Goal: Task Accomplishment & Management: Use online tool/utility

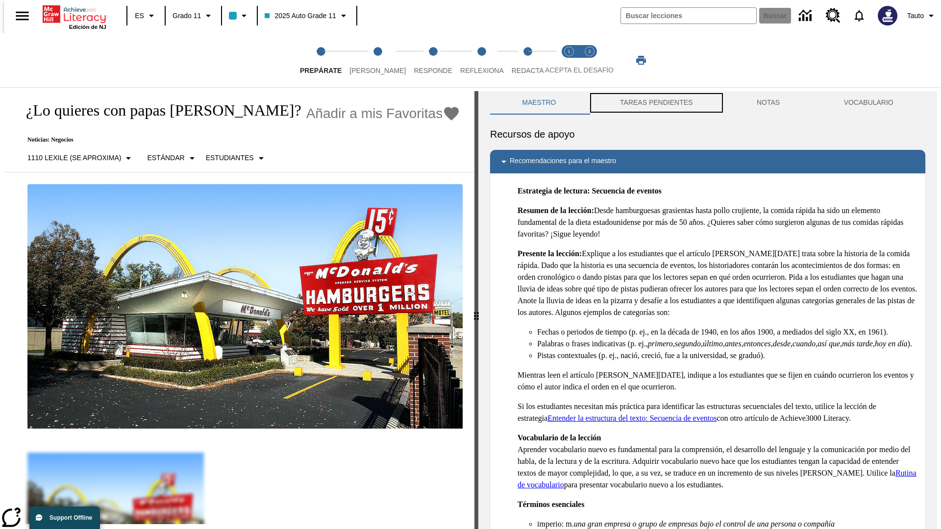
click at [655, 103] on button "TAREAS PENDIENTES" at bounding box center [656, 103] width 137 height 24
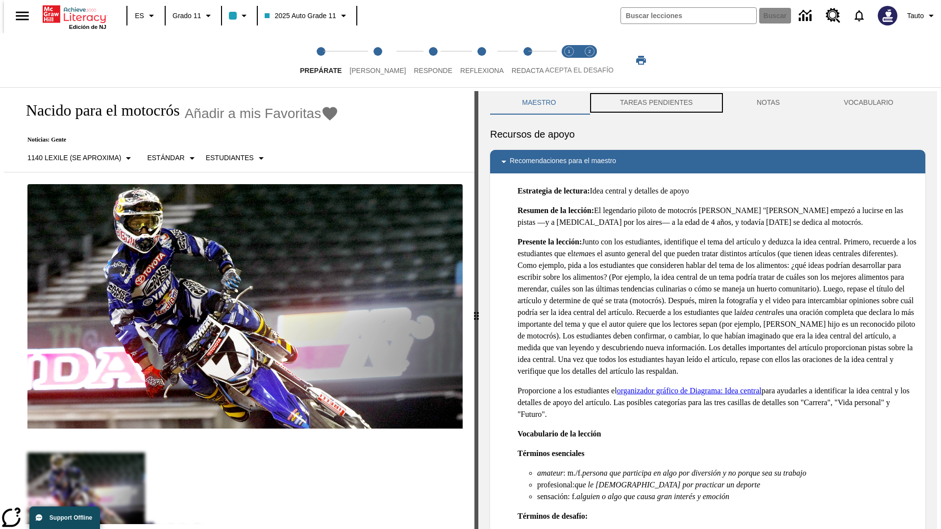
click at [655, 103] on button "TAREAS PENDIENTES" at bounding box center [656, 103] width 137 height 24
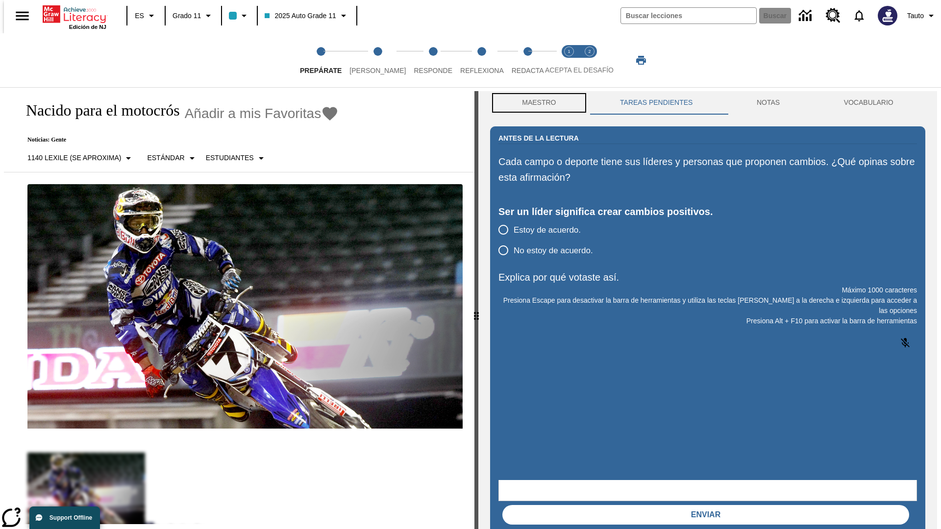
scroll to position [0, 0]
click at [536, 103] on button "Maestro" at bounding box center [539, 103] width 98 height 24
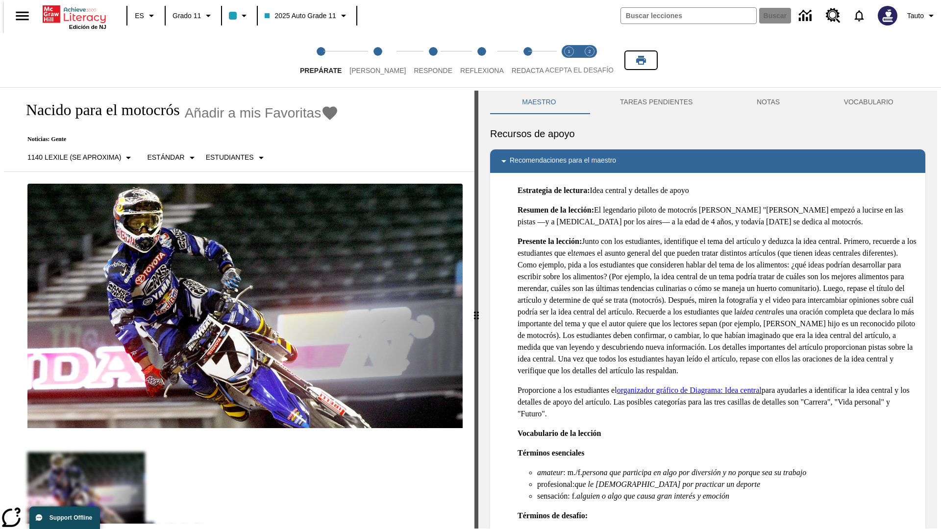
click at [641, 60] on icon "Imprimir" at bounding box center [641, 60] width 10 height 9
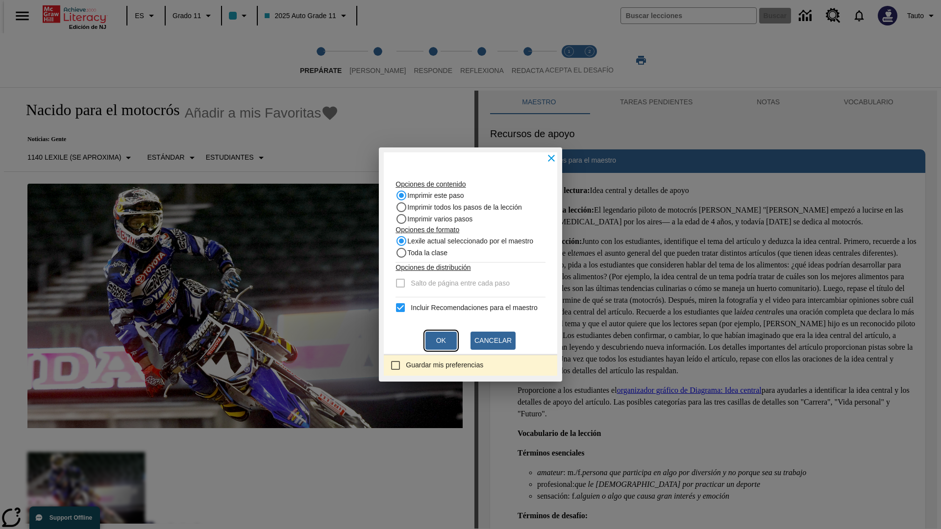
click at [441, 341] on button "Ok" at bounding box center [440, 341] width 31 height 18
